Goal: Task Accomplishment & Management: Use online tool/utility

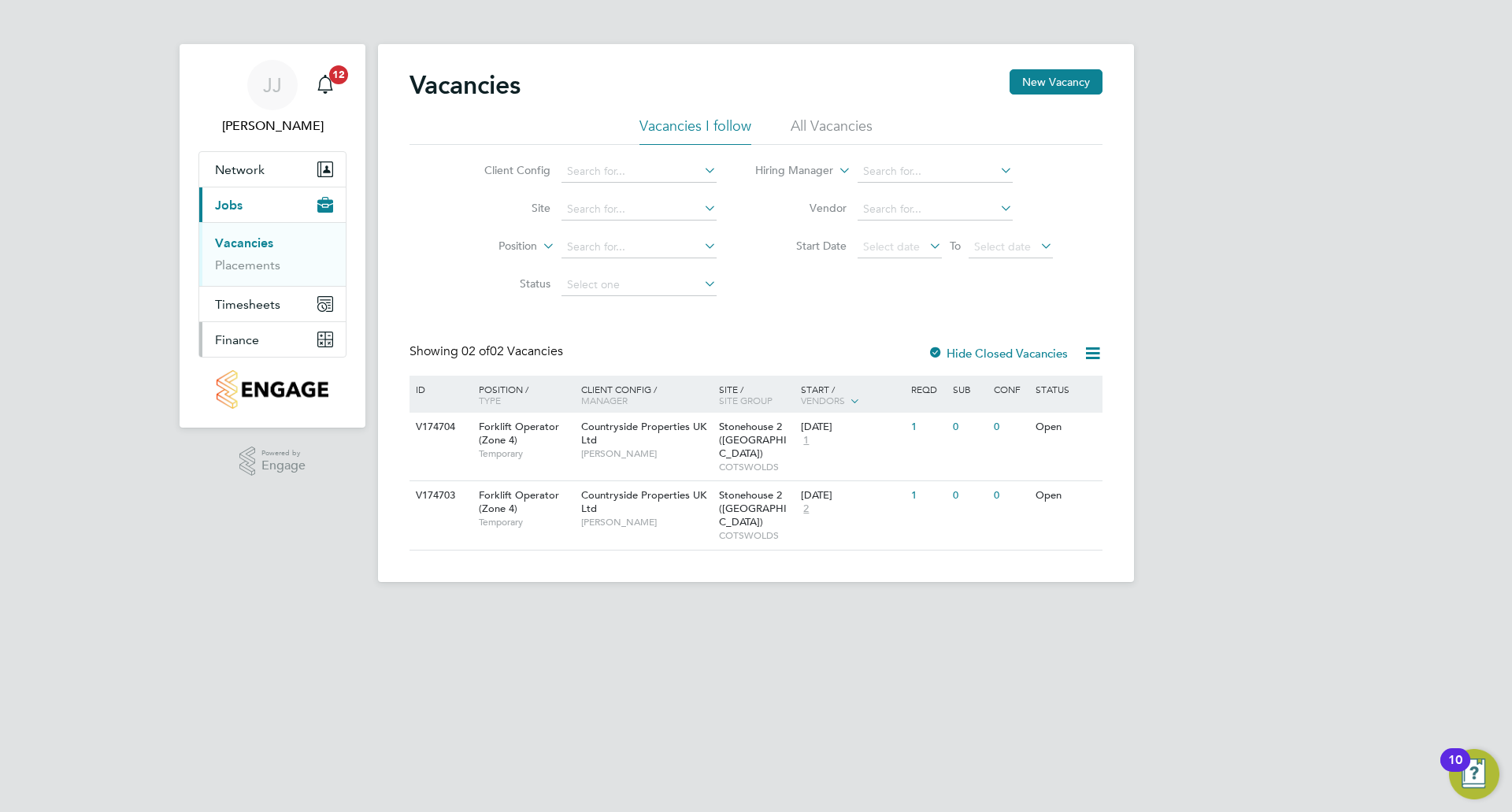
click at [250, 336] on span "Finance" at bounding box center [237, 340] width 44 height 15
click at [257, 314] on link "Invoices & Credit Notes" at bounding box center [264, 322] width 98 height 31
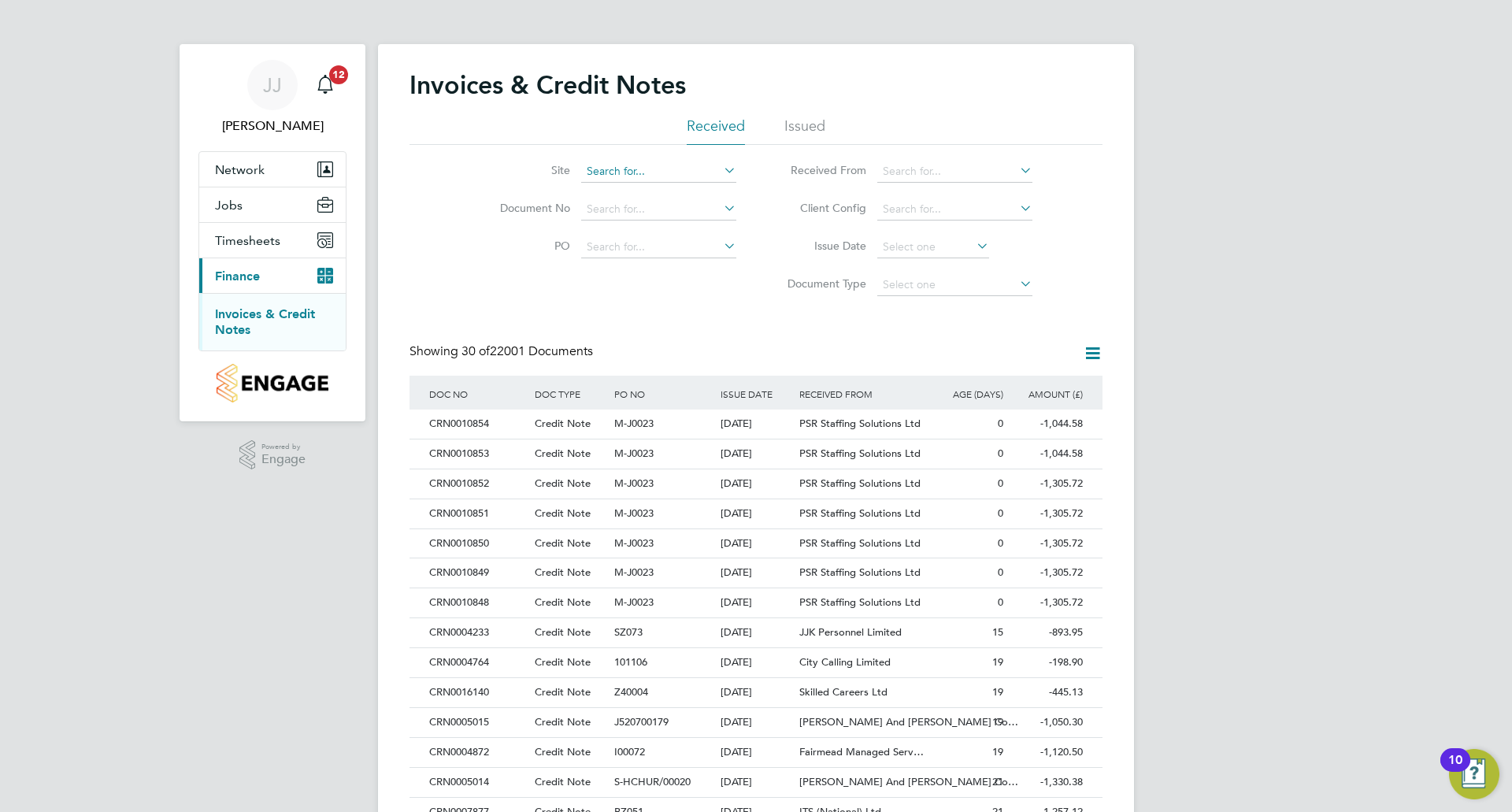
click at [670, 168] on input at bounding box center [658, 171] width 155 height 22
click at [685, 215] on li "Stonehou se 2 ([GEOGRAPHIC_DATA])" at bounding box center [682, 214] width 205 height 21
type input "Stonehouse 2 ([GEOGRAPHIC_DATA])"
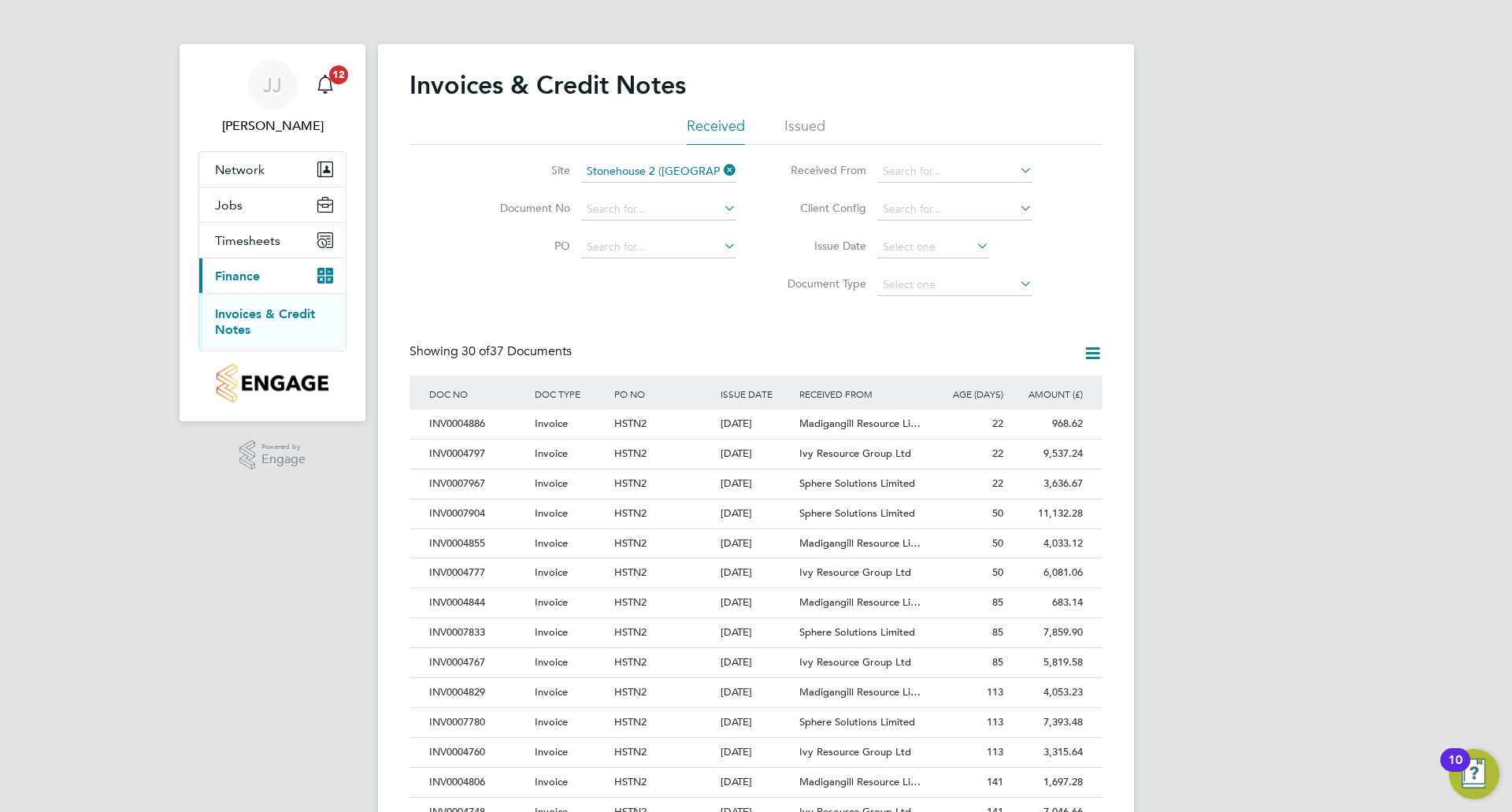
scroll to position [79, 0]
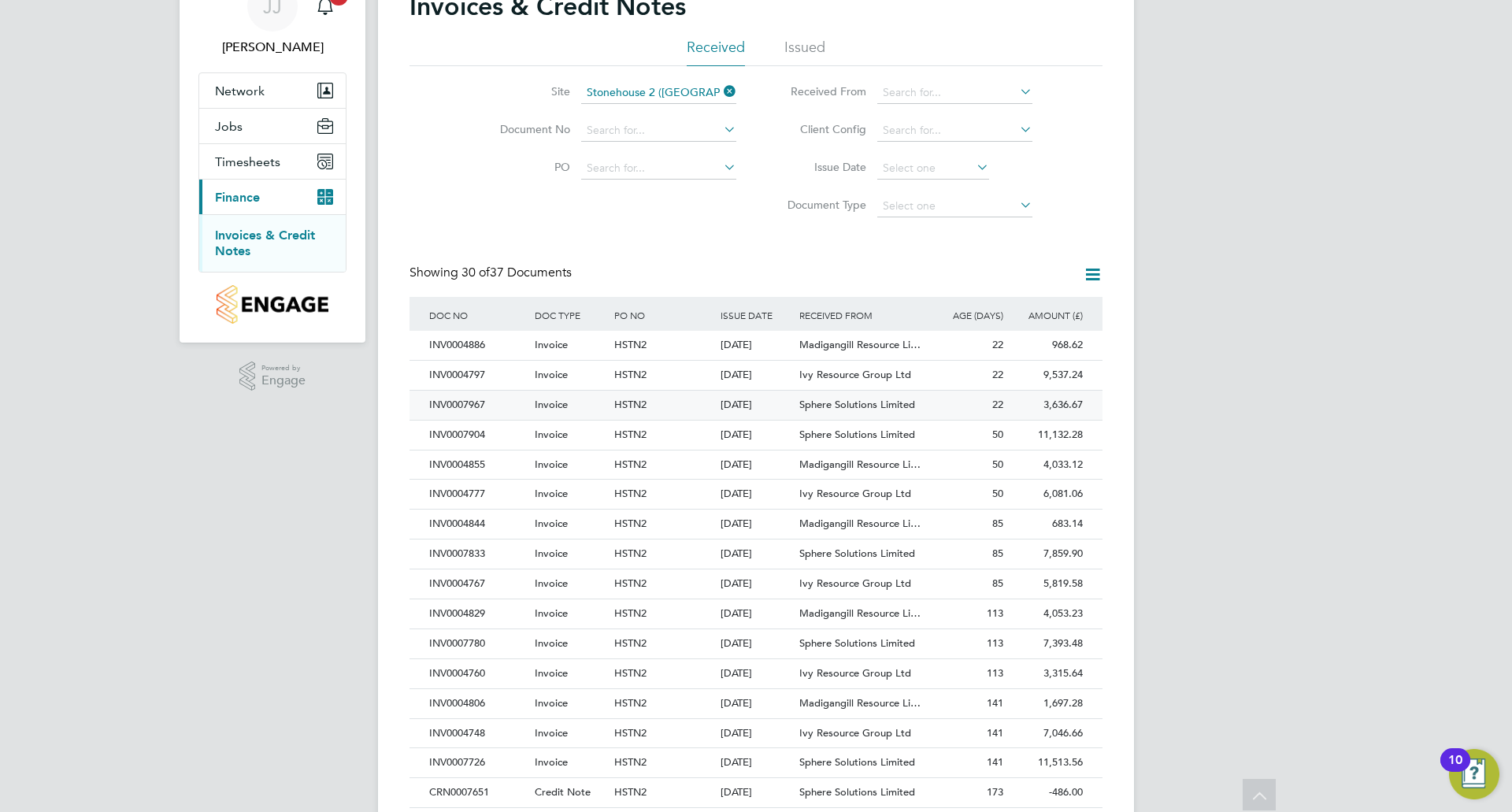
click at [466, 401] on div "INV0007967" at bounding box center [478, 405] width 105 height 29
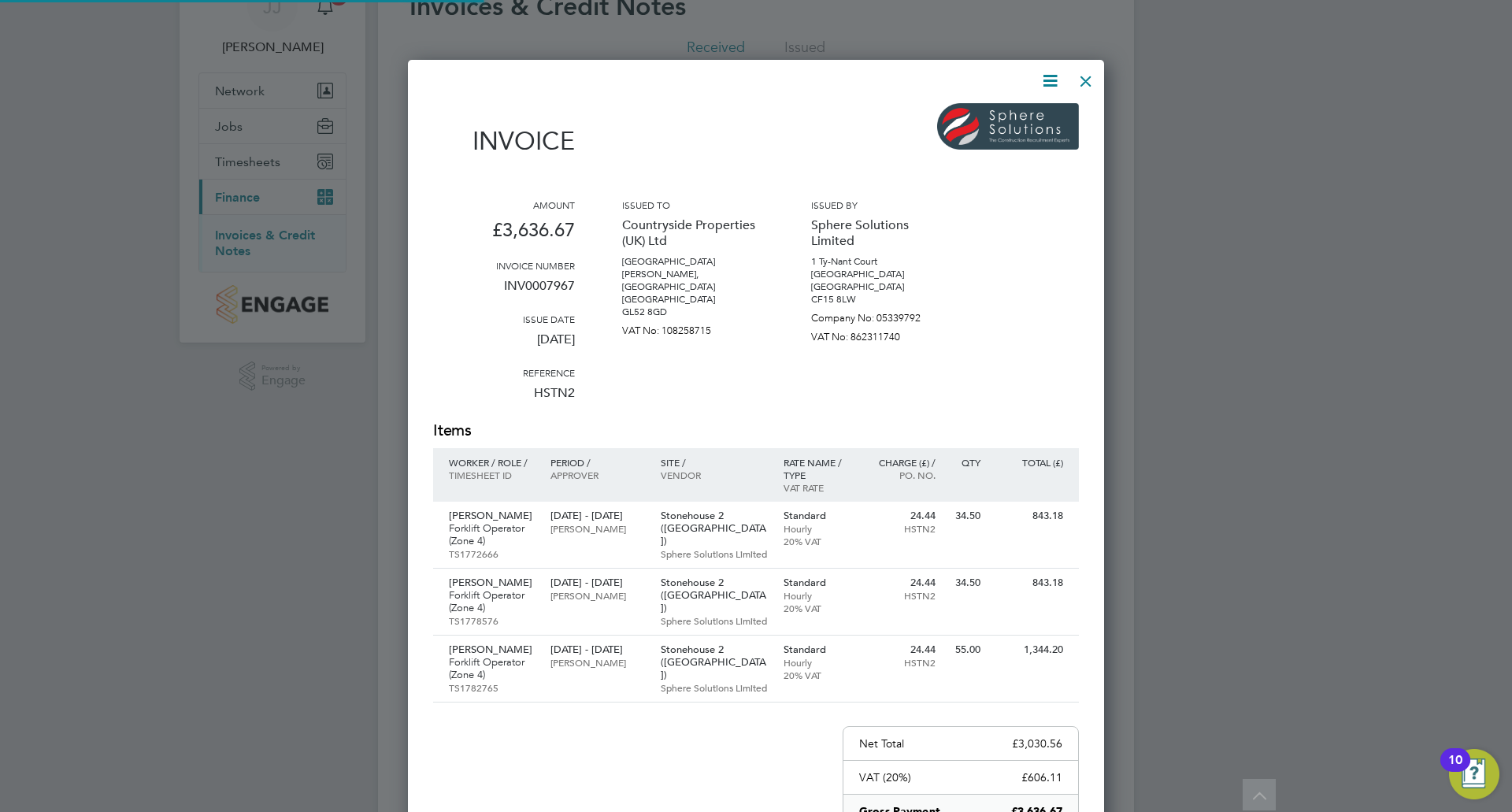
scroll to position [970, 697]
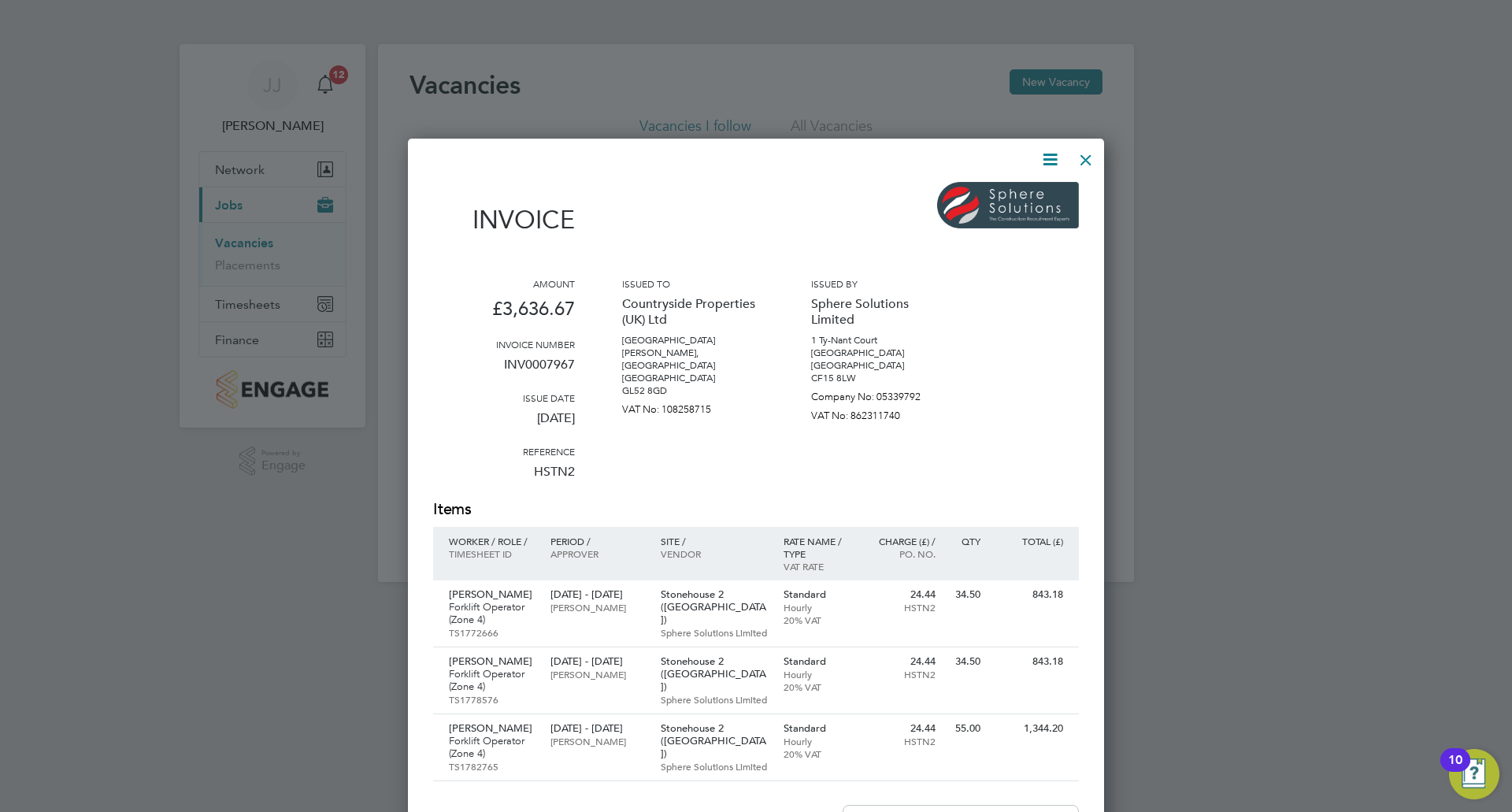
click at [1091, 157] on div at bounding box center [1086, 156] width 28 height 28
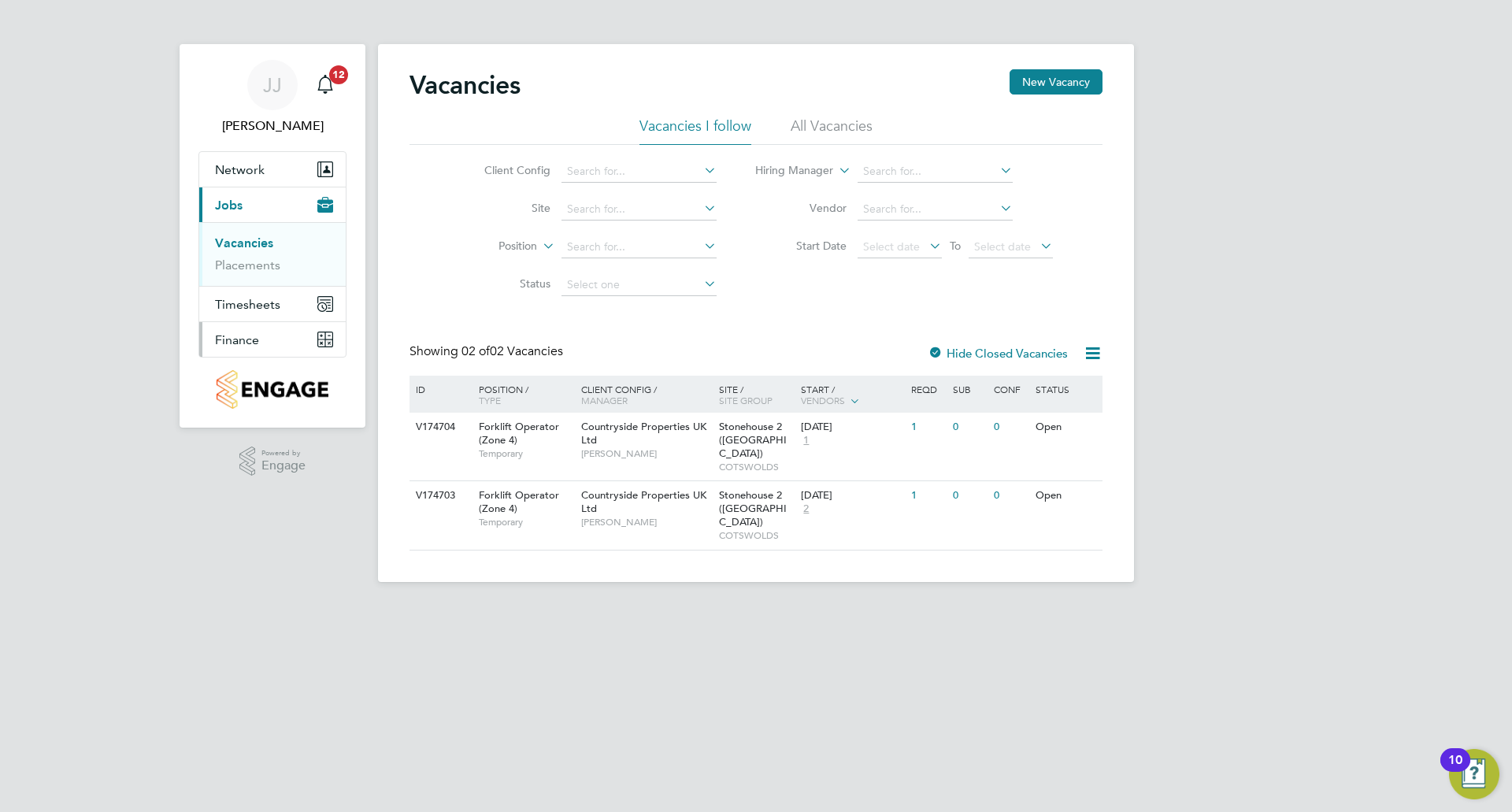
click at [246, 332] on span "Finance" at bounding box center [237, 340] width 44 height 15
click at [252, 309] on link "Invoices & Credit Notes" at bounding box center [264, 322] width 98 height 31
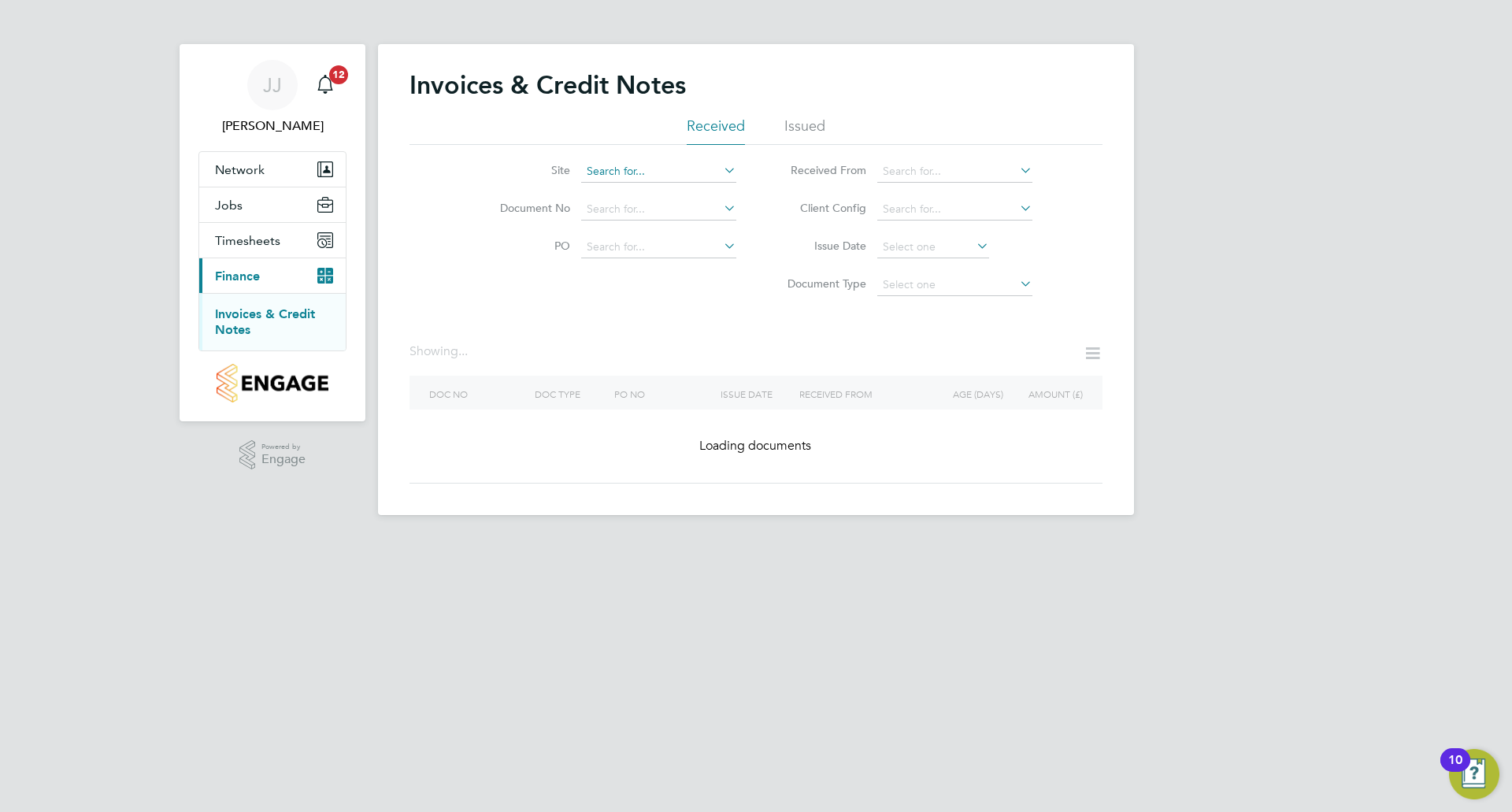
click at [659, 171] on input at bounding box center [658, 171] width 155 height 22
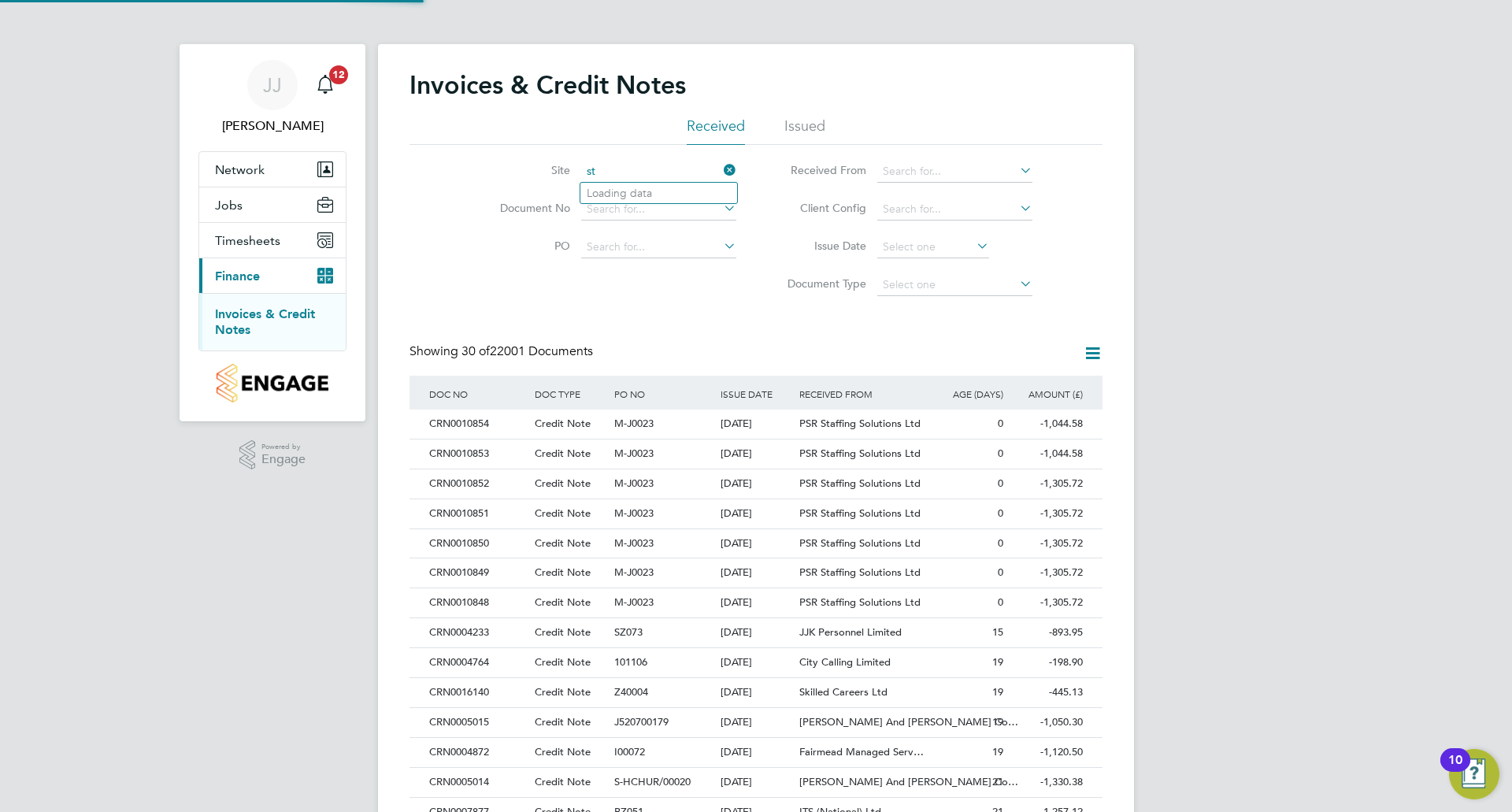
scroll to position [30, 107]
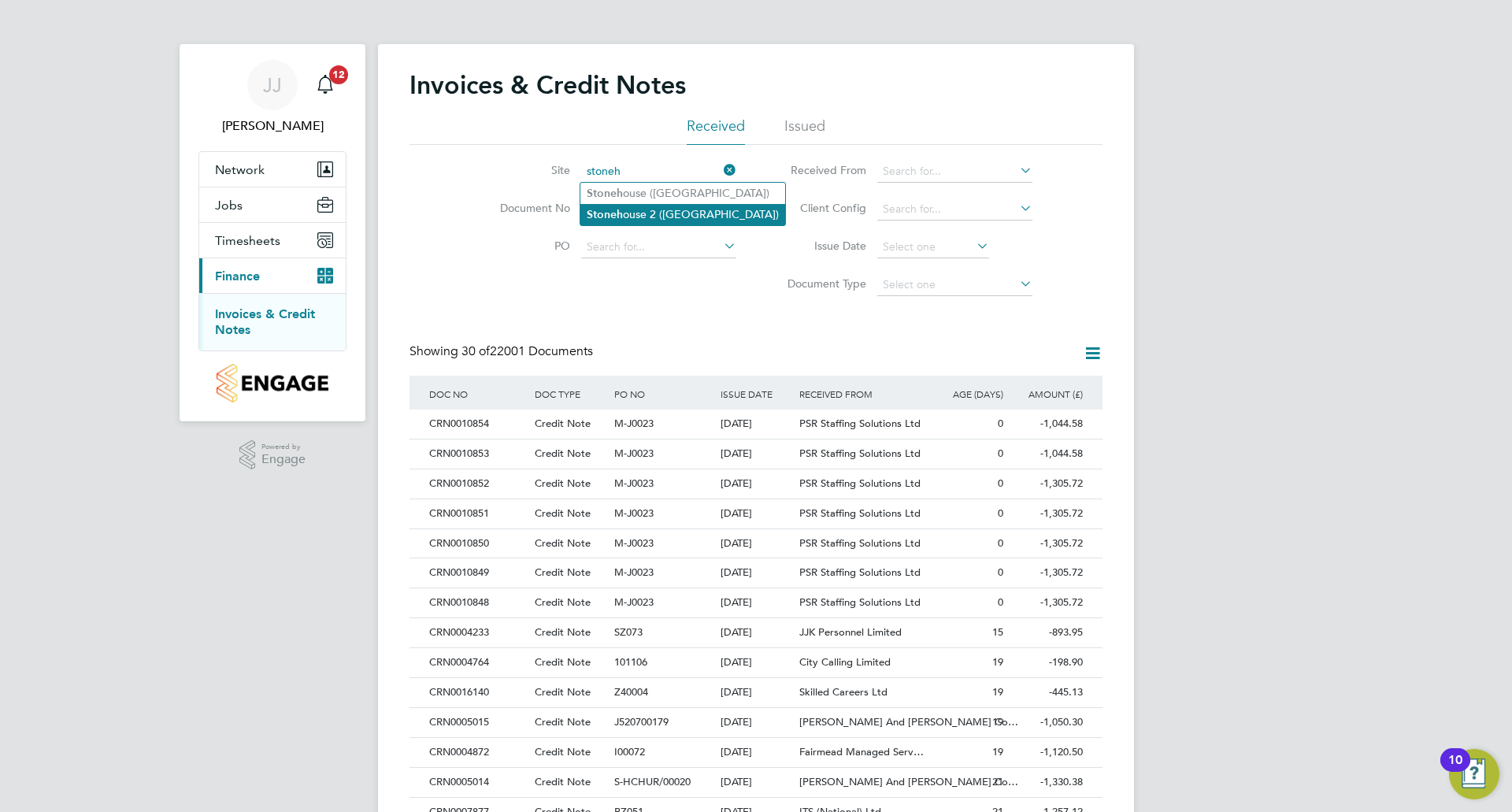
click at [649, 218] on li "Stoneh ouse 2 ([GEOGRAPHIC_DATA])" at bounding box center [682, 214] width 204 height 21
type input "Stonehouse 2 ([GEOGRAPHIC_DATA])"
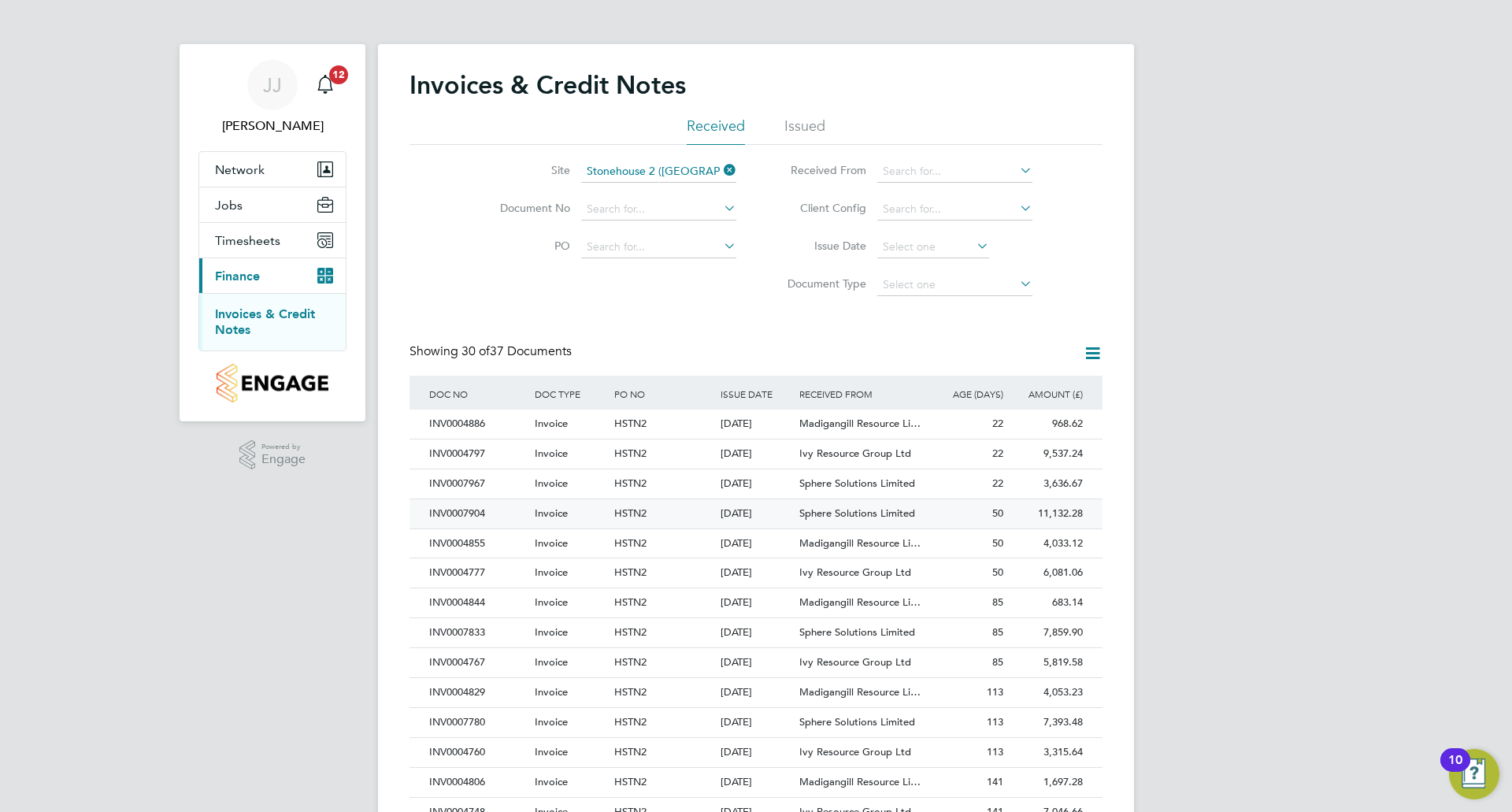
click at [469, 505] on div "INV0007904" at bounding box center [478, 514] width 105 height 29
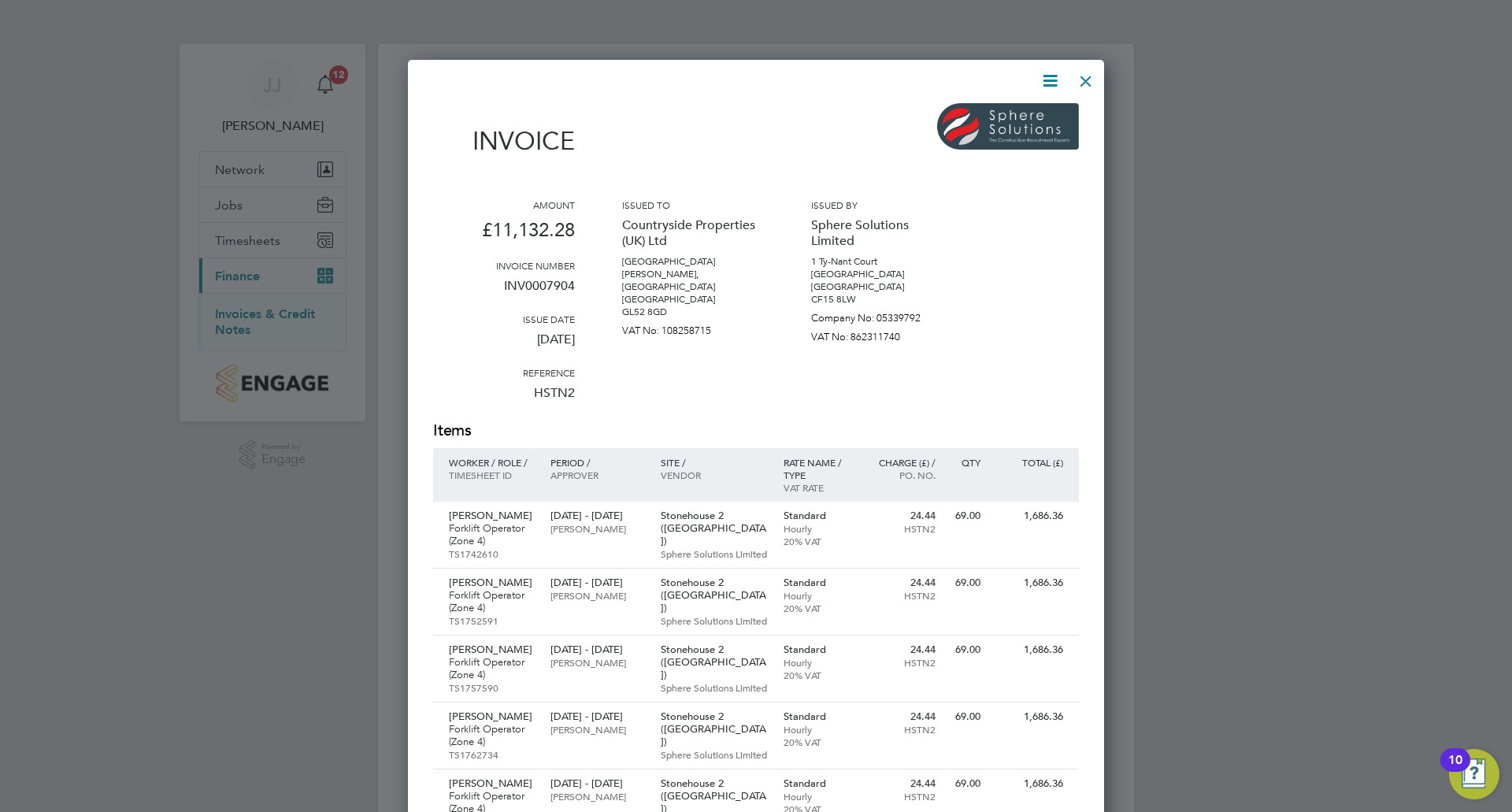
click at [1089, 73] on div at bounding box center [1086, 77] width 28 height 28
